Goal: Task Accomplishment & Management: Use online tool/utility

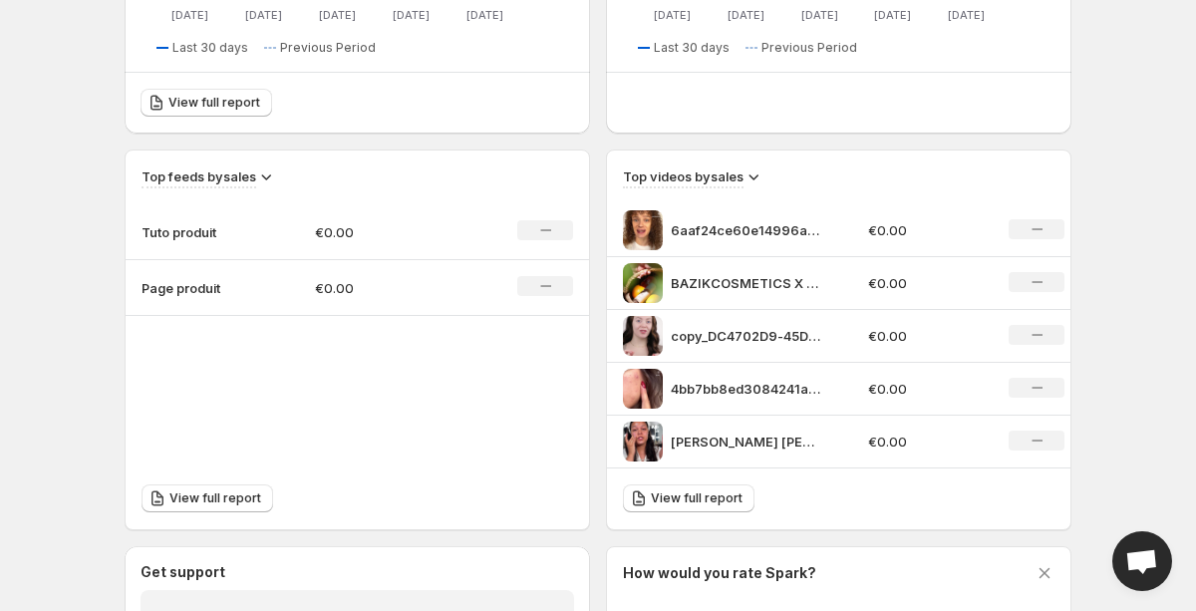
scroll to position [518, 0]
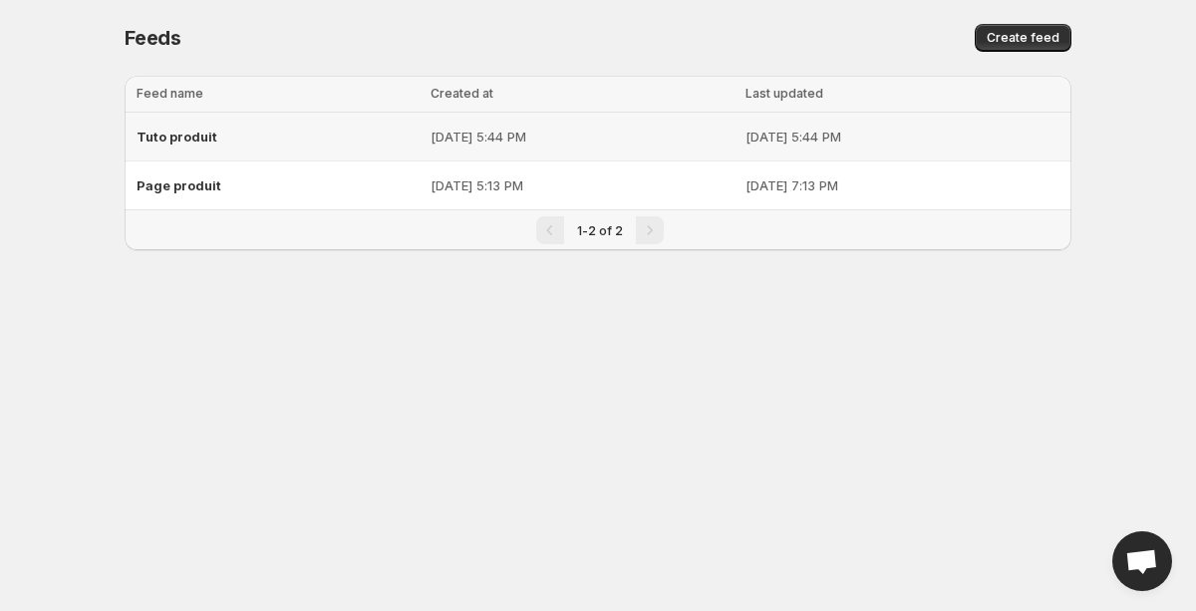
click at [307, 146] on div "Tuto produit" at bounding box center [277, 137] width 282 height 36
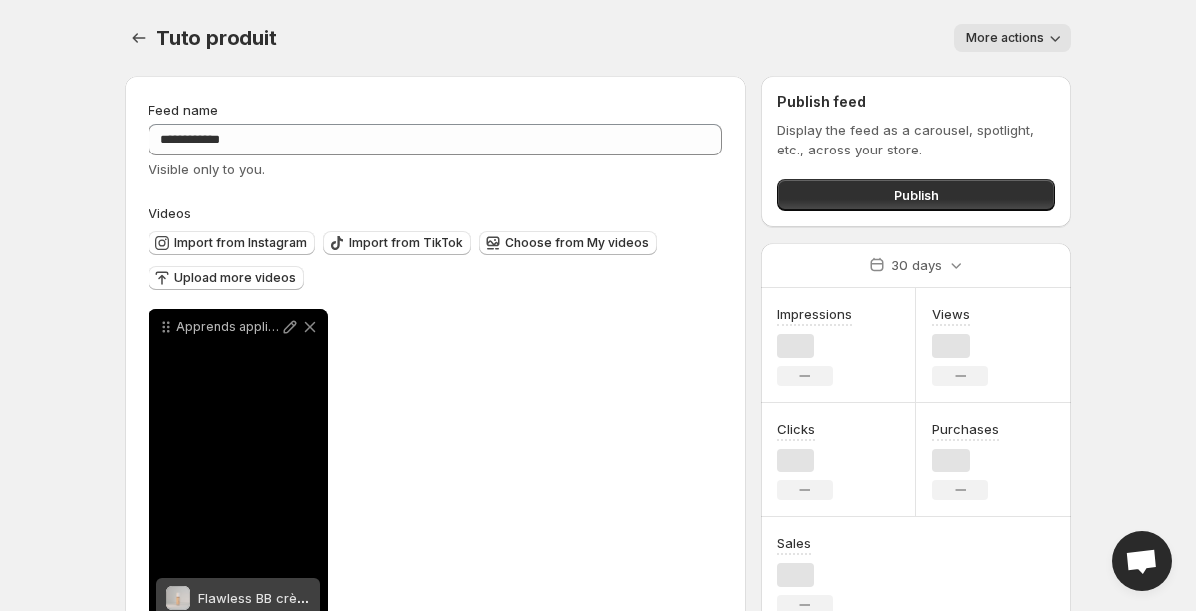
scroll to position [65, 0]
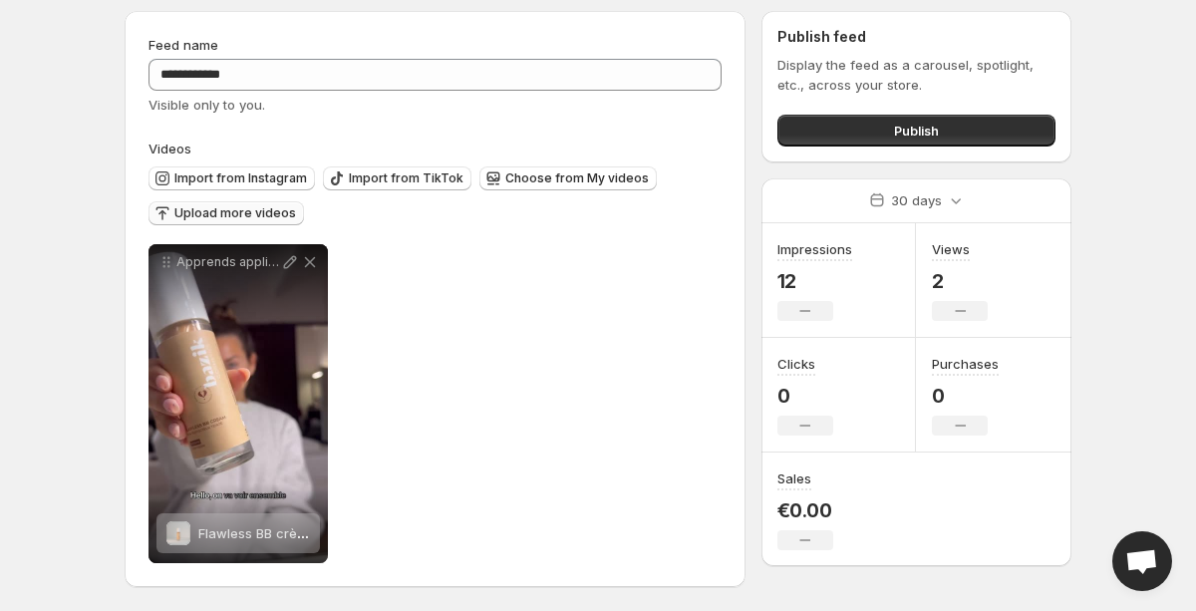
click at [234, 211] on span "Upload more videos" at bounding box center [235, 213] width 122 height 16
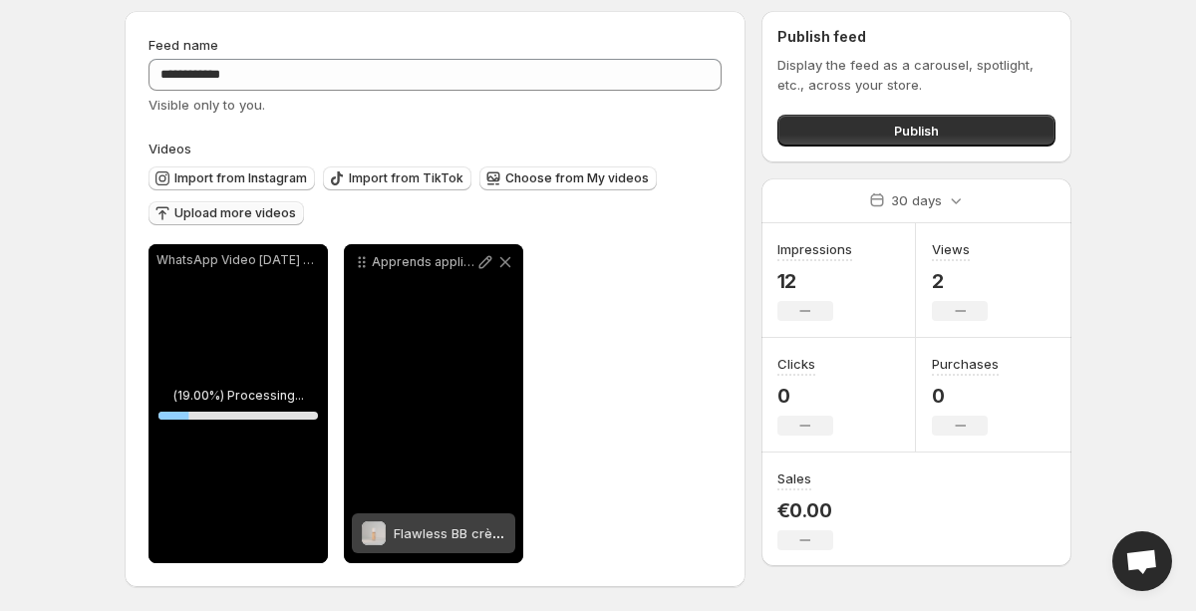
click at [368, 464] on div "Apprends appliquer la BB crme qui change tout Un soin qui apaise autant quil su…" at bounding box center [433, 403] width 179 height 319
click at [417, 395] on div "Apprends appliquer la BB crme qui change tout Un soin qui apaise autant quil su…" at bounding box center [433, 403] width 179 height 319
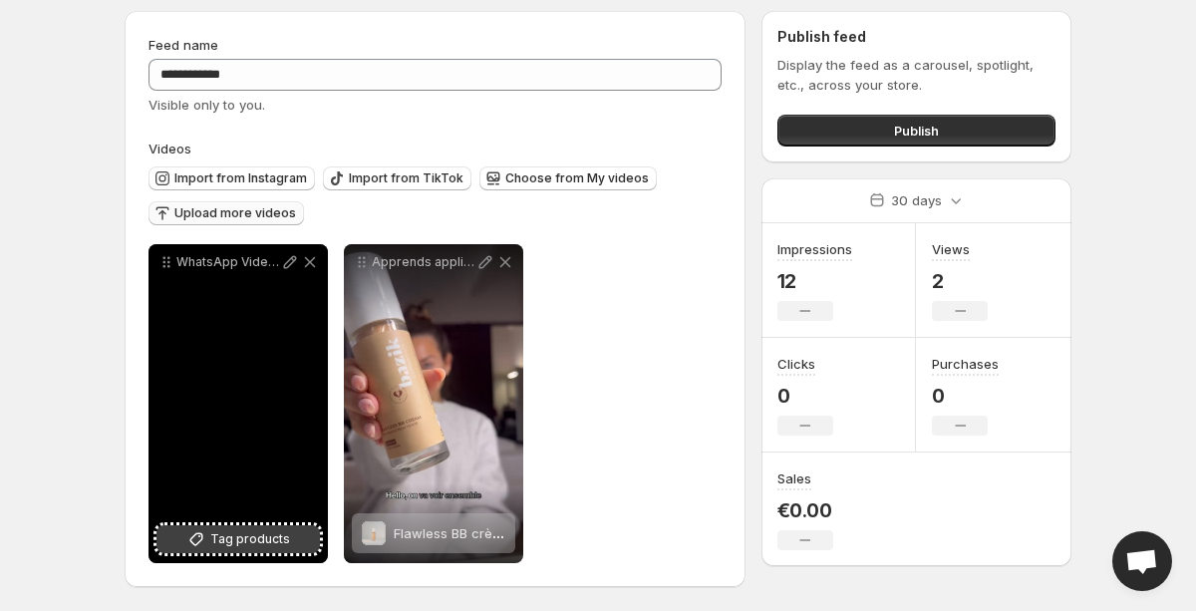
click at [192, 531] on icon at bounding box center [196, 539] width 20 height 20
click at [198, 536] on span "Flawless BB crème – Soin Anti-Imperfections" at bounding box center [337, 533] width 279 height 16
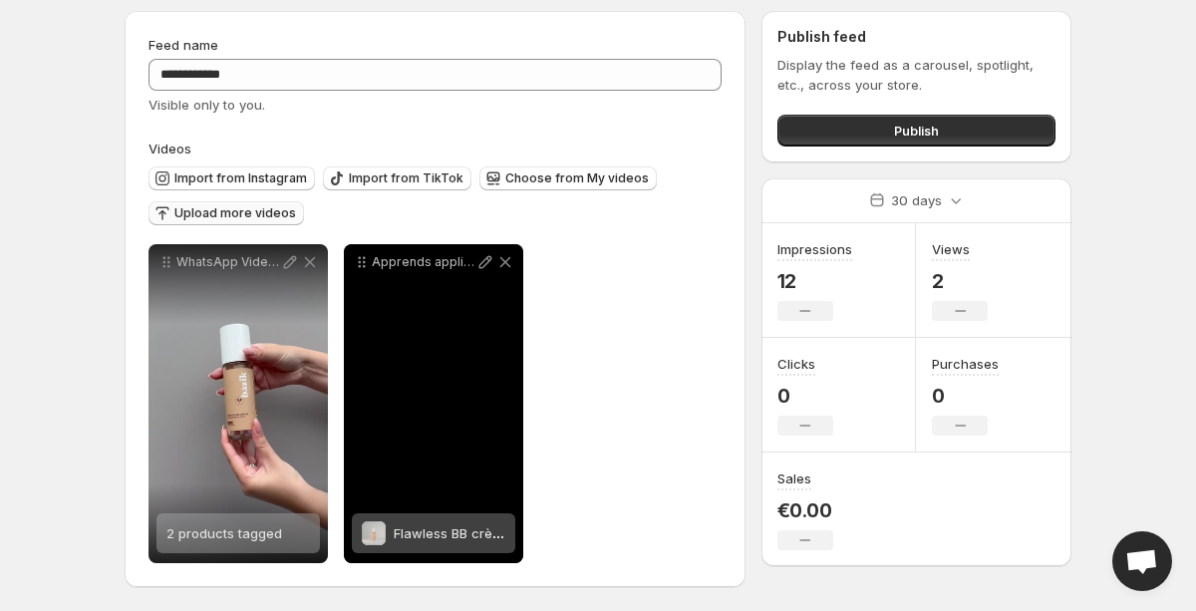
click at [392, 556] on div "Apprends appliquer la BB crme qui change tout Un soin qui apaise autant quil su…" at bounding box center [433, 403] width 179 height 319
click at [375, 536] on span at bounding box center [374, 533] width 24 height 24
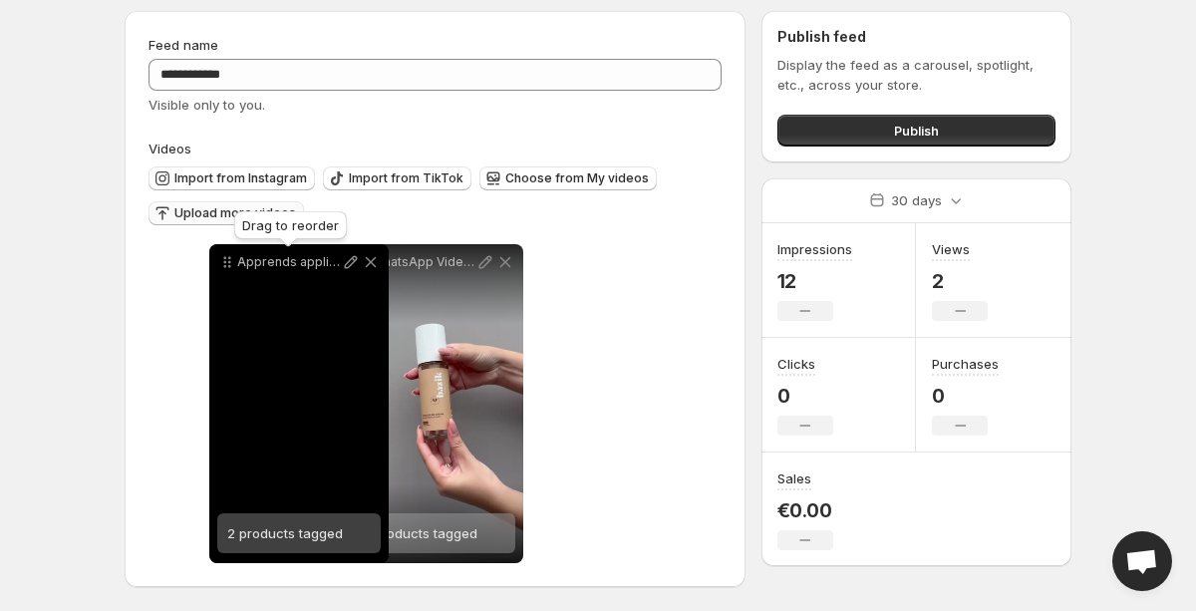
drag, startPoint x: 366, startPoint y: 261, endPoint x: 228, endPoint y: 262, distance: 137.5
click at [228, 262] on icon at bounding box center [227, 262] width 20 height 20
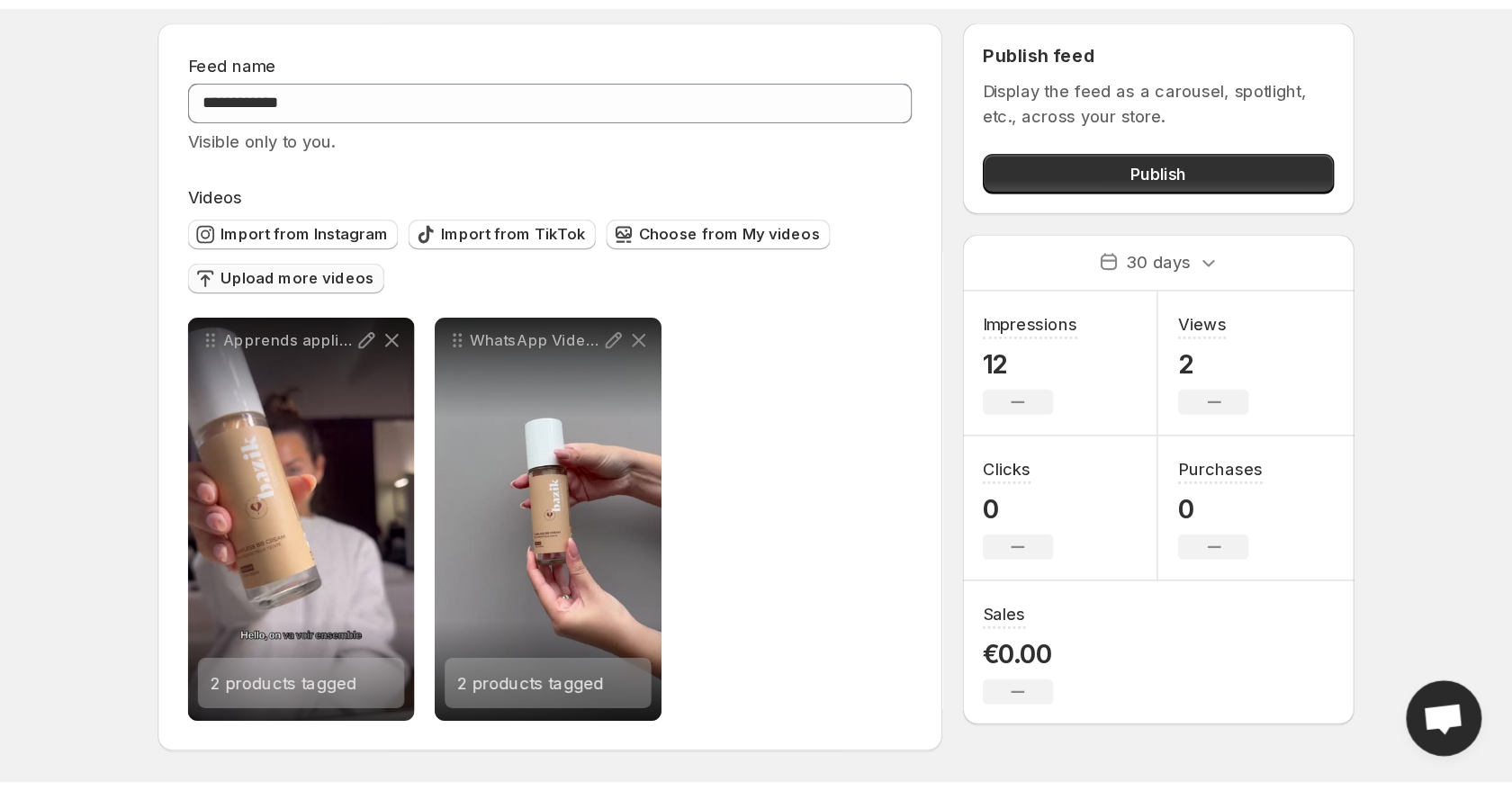
scroll to position [0, 0]
